Goal: Task Accomplishment & Management: Complete application form

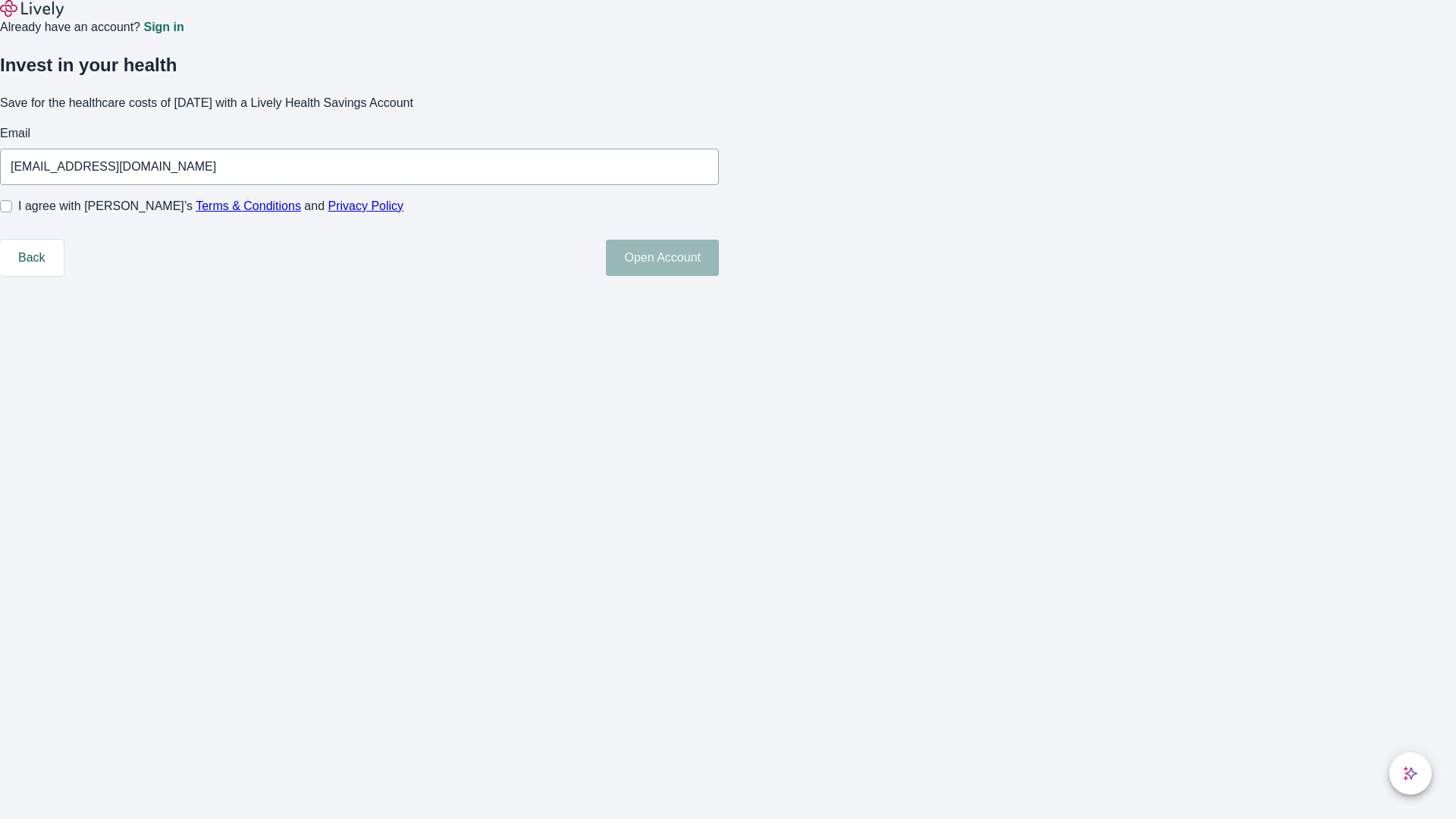
click at [12, 213] on input "I agree with Lively’s Terms & Conditions and Privacy Policy" at bounding box center [6, 206] width 12 height 12
checkbox input "true"
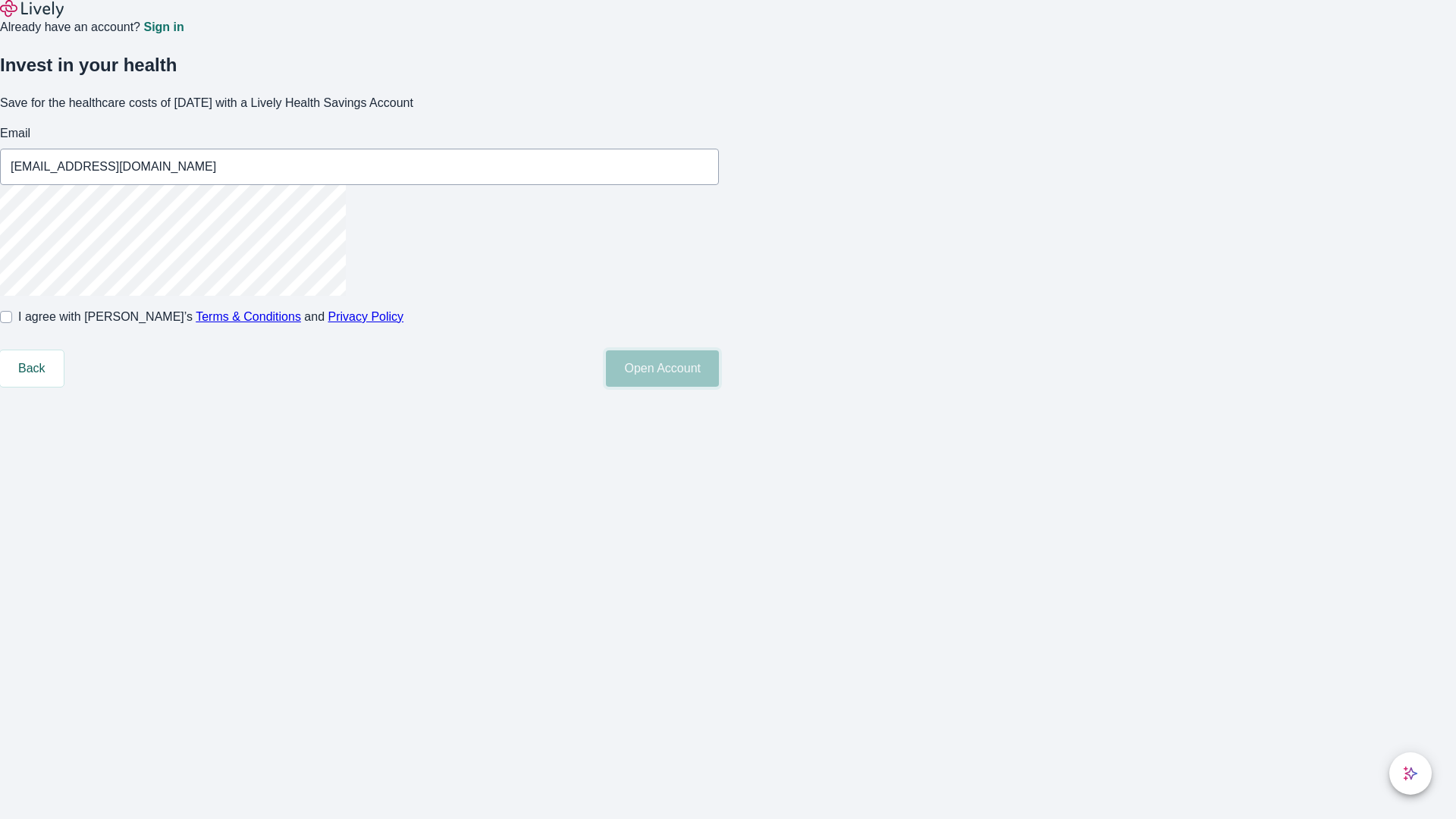
click at [719, 386] on button "Open Account" at bounding box center [662, 369] width 113 height 36
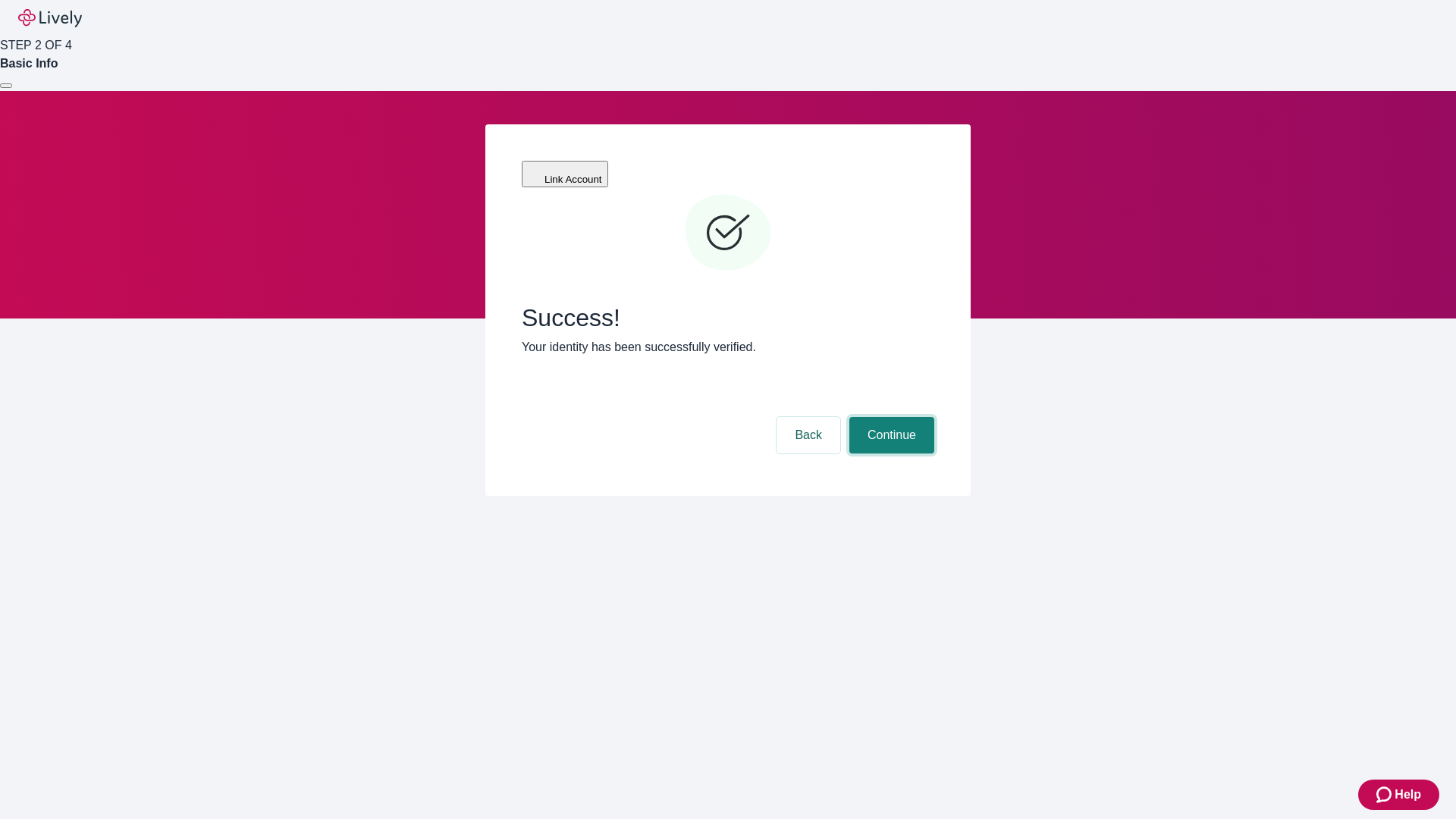
click at [890, 417] on button "Continue" at bounding box center [892, 435] width 85 height 36
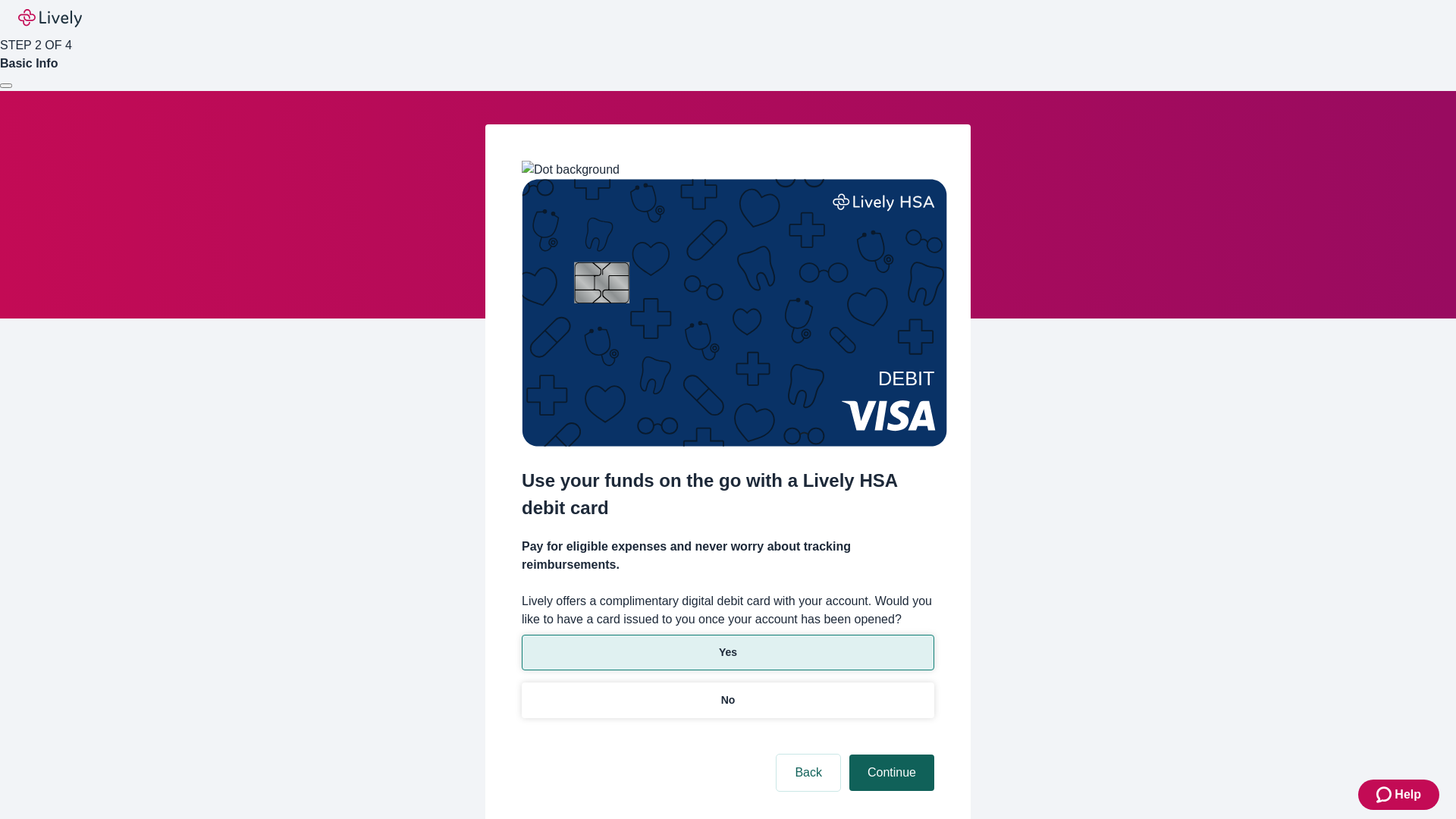
click at [727, 644] on p "Yes" at bounding box center [728, 652] width 18 height 16
click at [890, 754] on button "Continue" at bounding box center [892, 773] width 85 height 36
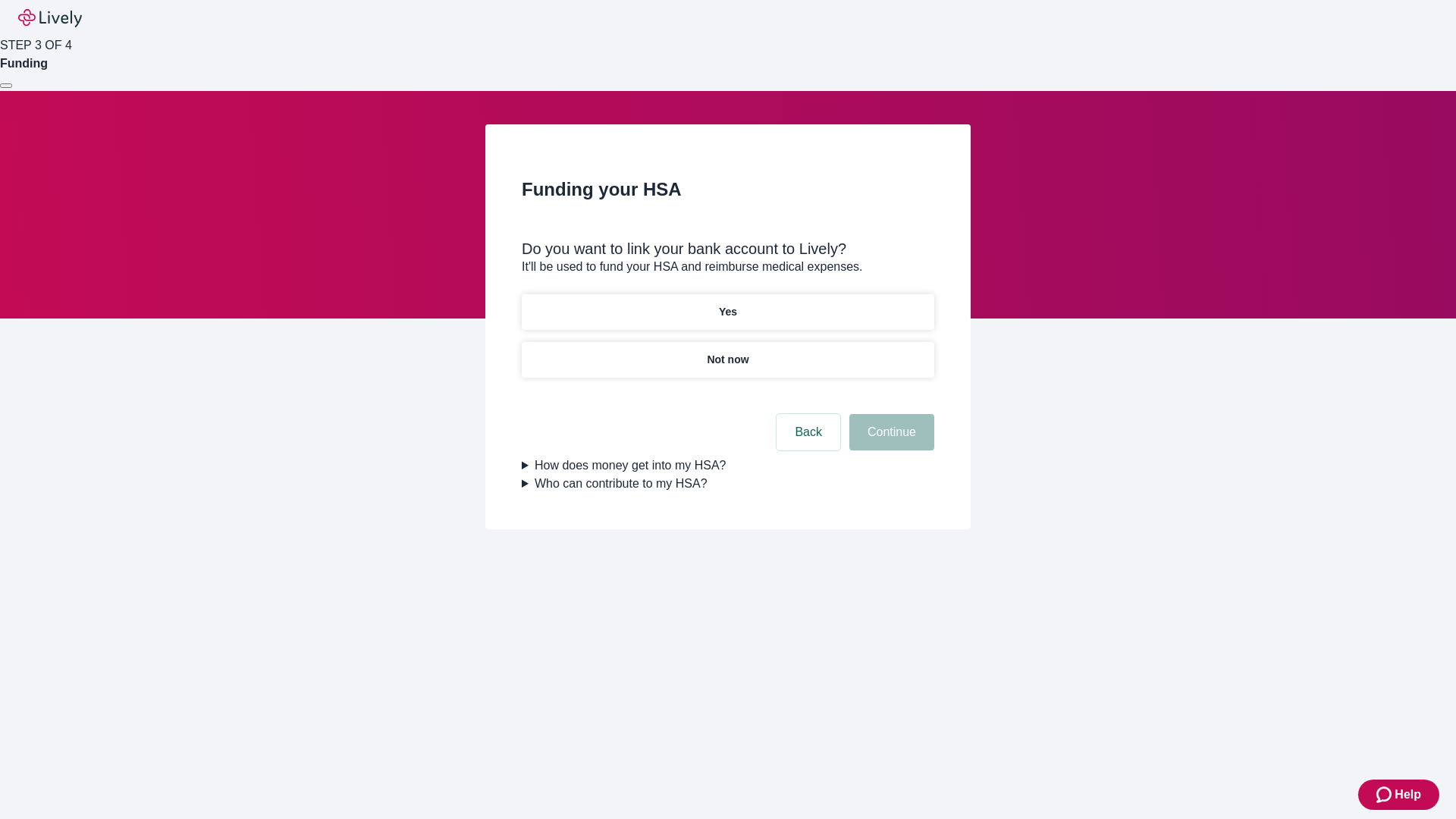
click at [727, 352] on p "Not now" at bounding box center [727, 360] width 42 height 16
click at [890, 441] on button "Continue" at bounding box center [892, 432] width 85 height 36
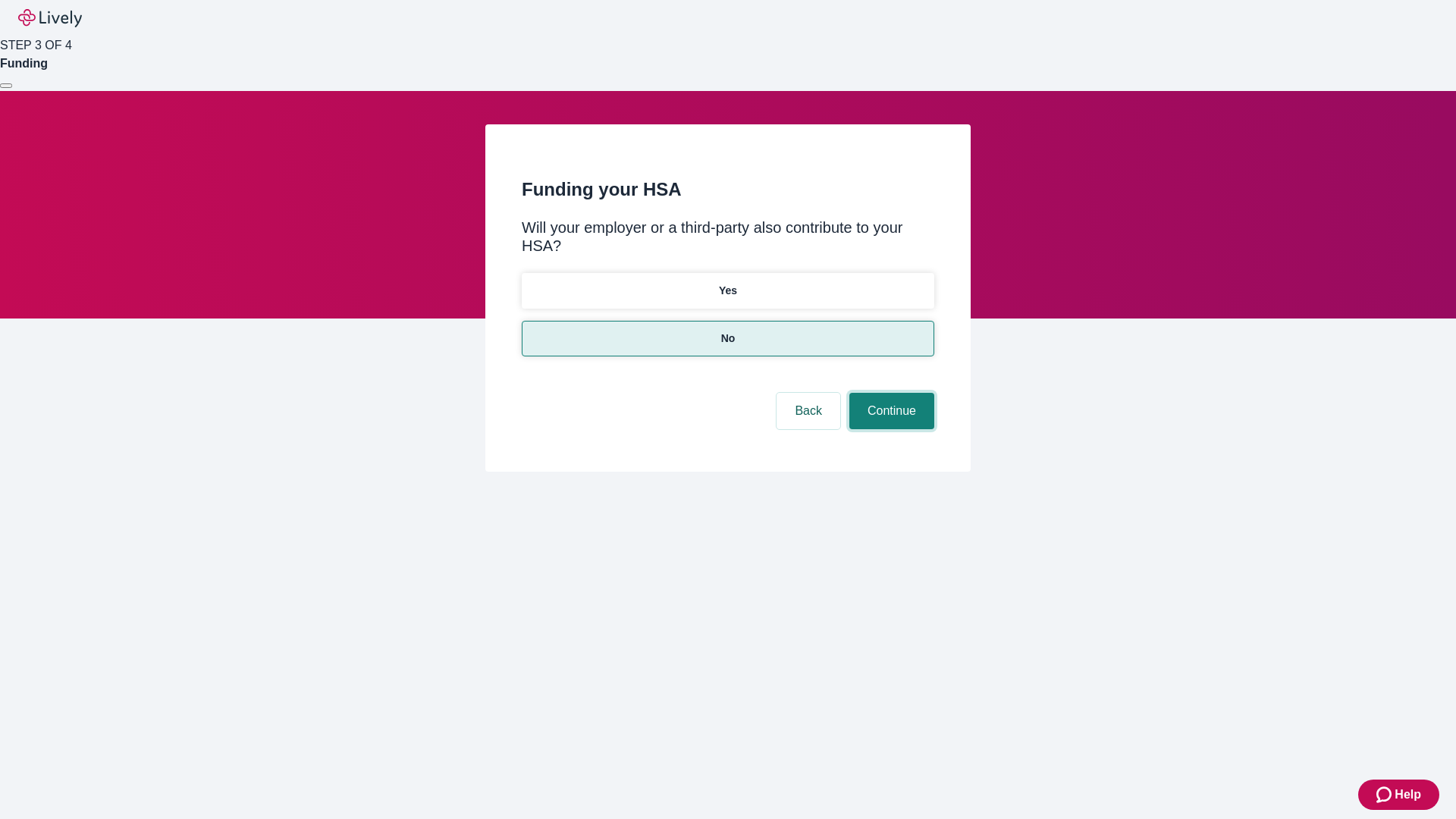
click at [890, 392] on button "Continue" at bounding box center [892, 411] width 85 height 36
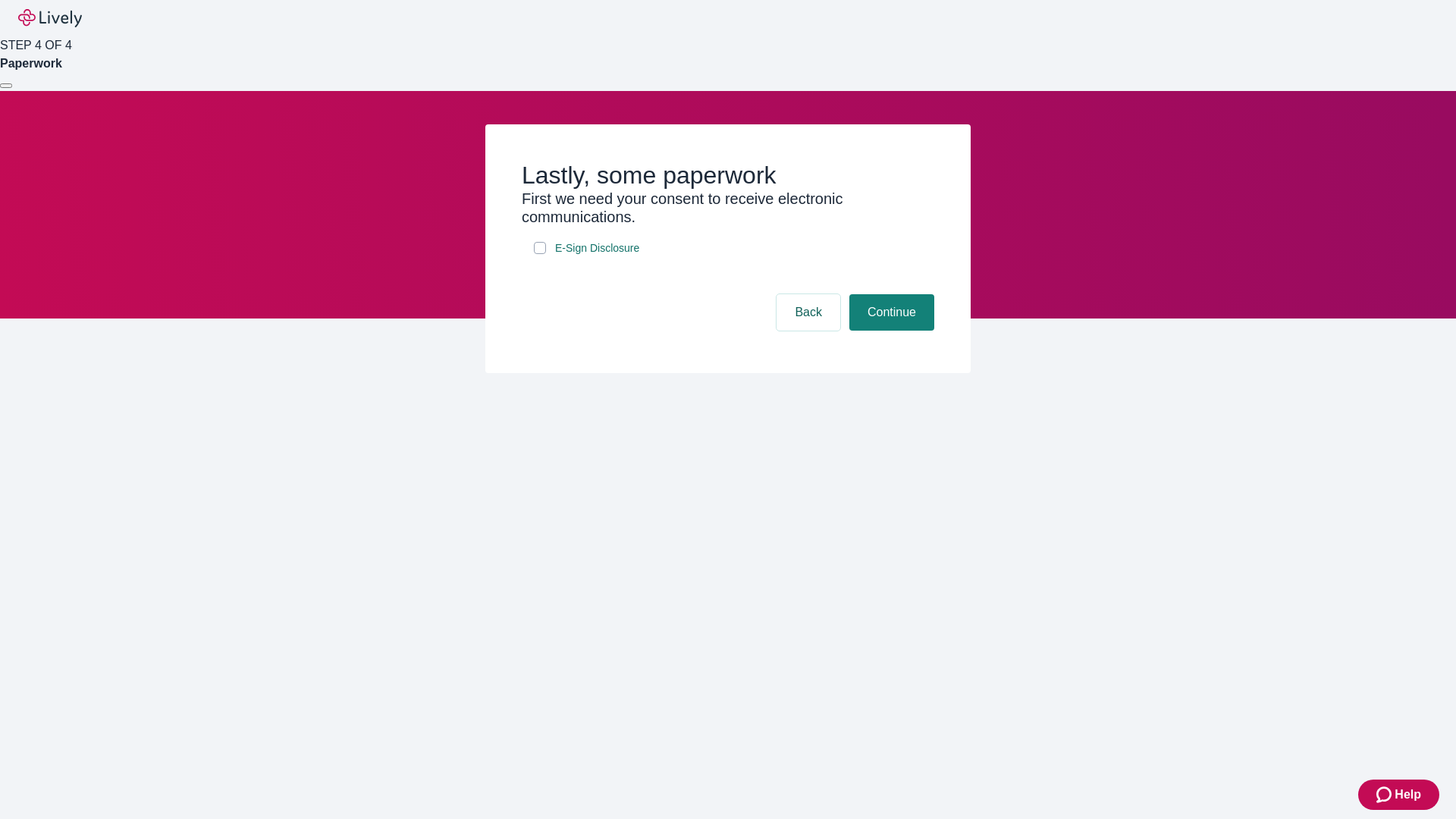
click at [540, 254] on input "E-Sign Disclosure" at bounding box center [540, 248] width 12 height 12
checkbox input "true"
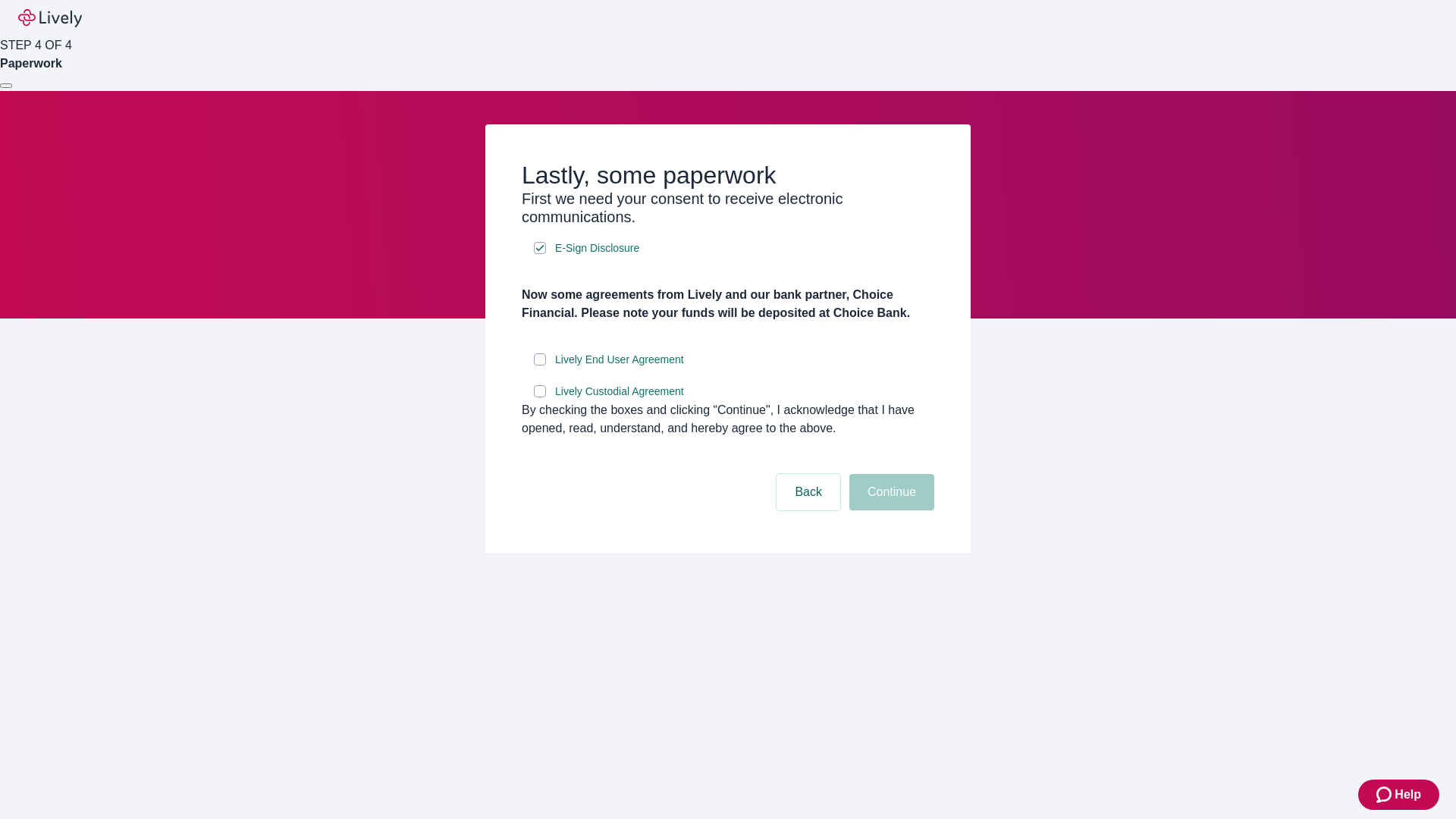
click at [540, 366] on input "Lively End User Agreement" at bounding box center [540, 360] width 12 height 12
checkbox input "true"
click at [540, 397] on input "Lively Custodial Agreement" at bounding box center [540, 391] width 12 height 12
checkbox input "true"
click at [890, 510] on button "Continue" at bounding box center [892, 492] width 85 height 36
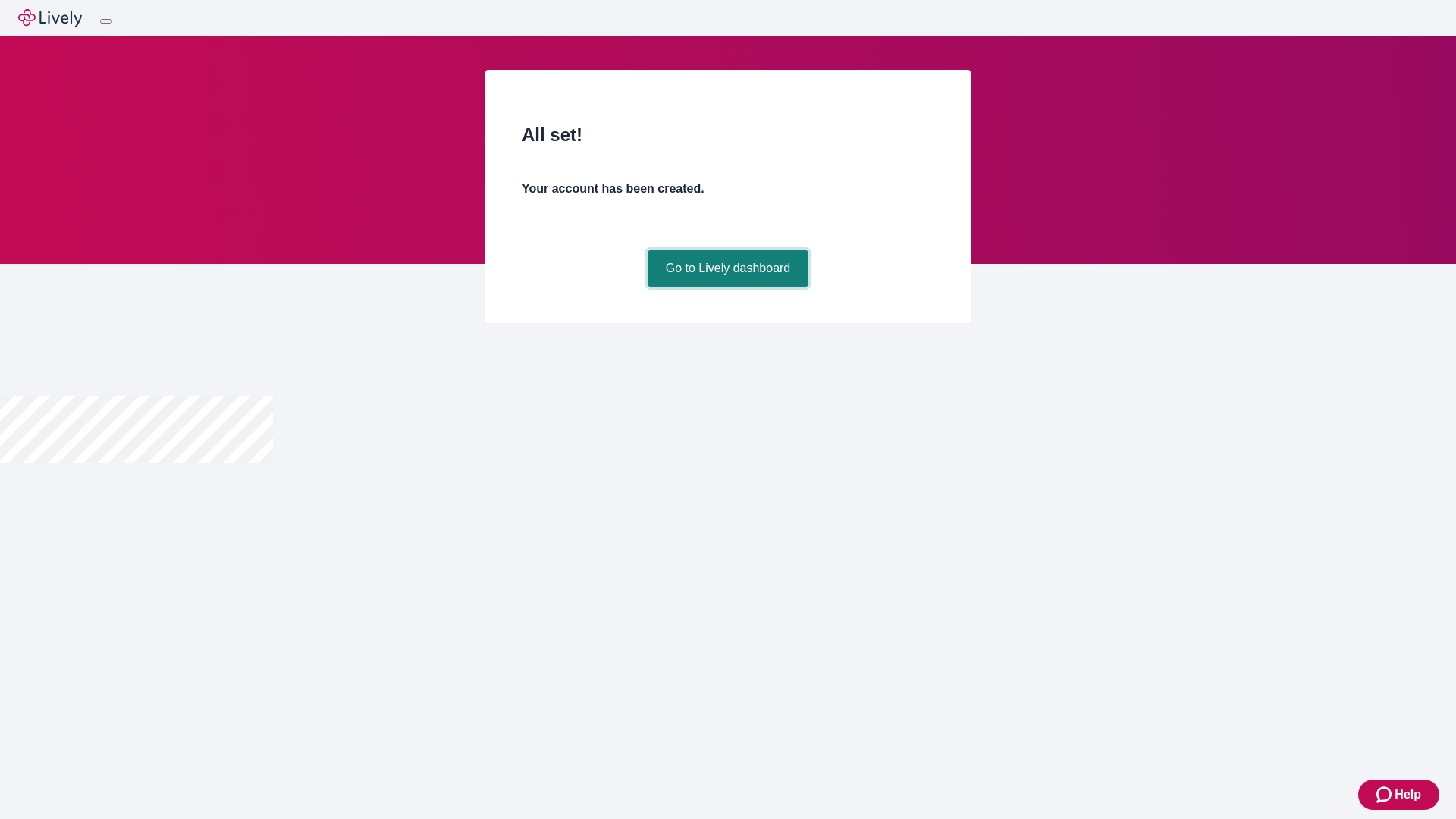
click at [727, 287] on link "Go to Lively dashboard" at bounding box center [728, 269] width 162 height 36
